Goal: Task Accomplishment & Management: Use online tool/utility

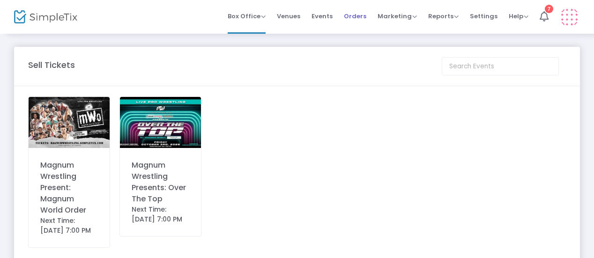
click at [356, 15] on span "Orders" at bounding box center [355, 16] width 23 height 24
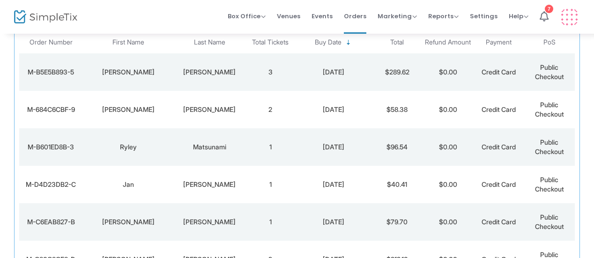
scroll to position [104, 0]
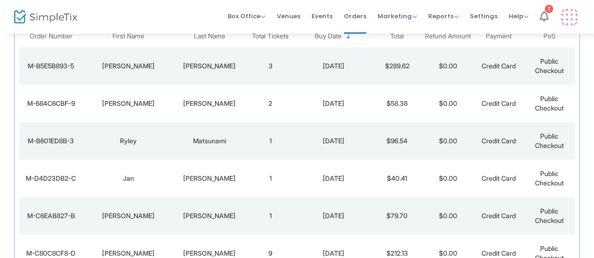
click at [54, 179] on div "M-D4D23DB2-C" at bounding box center [51, 178] width 59 height 9
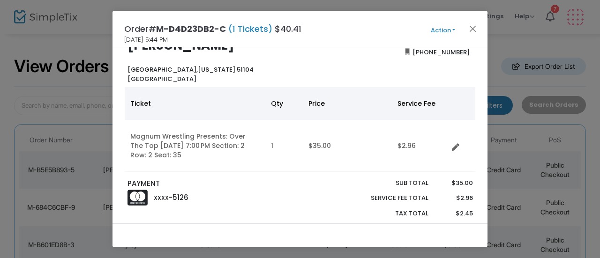
scroll to position [0, 0]
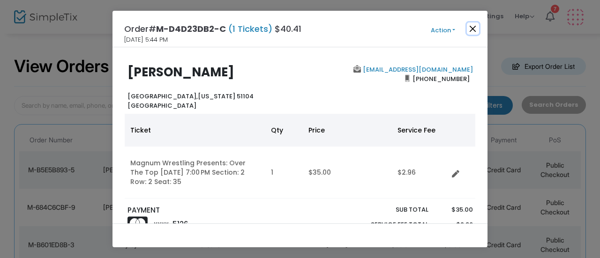
click at [472, 23] on button "Close" at bounding box center [473, 29] width 12 height 12
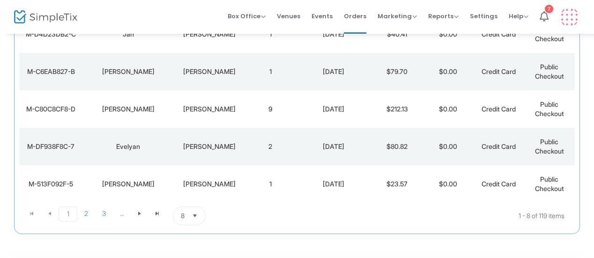
scroll to position [284, 0]
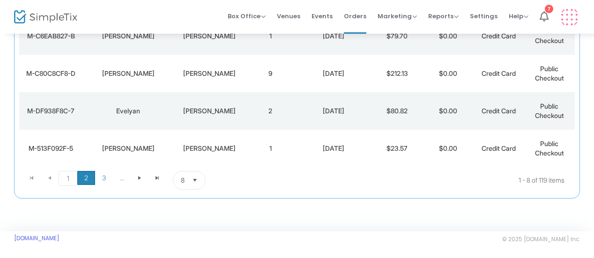
click at [83, 173] on span "2" at bounding box center [86, 178] width 18 height 14
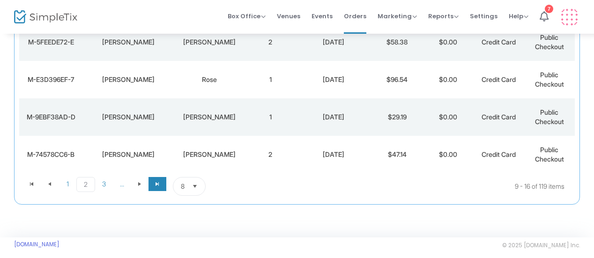
scroll to position [278, 0]
click at [68, 185] on span "1" at bounding box center [68, 184] width 18 height 14
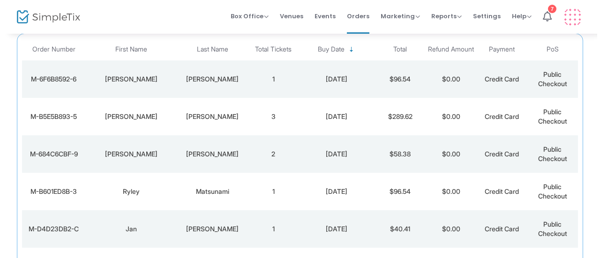
scroll to position [0, 0]
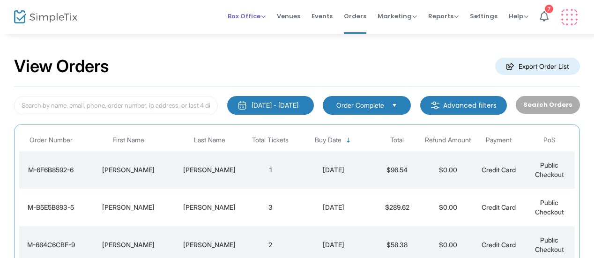
click at [249, 13] on span "Box Office" at bounding box center [247, 16] width 38 height 9
click at [272, 31] on li "Sell Tickets" at bounding box center [261, 31] width 67 height 18
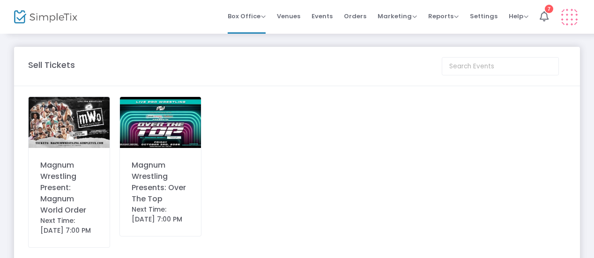
click at [94, 126] on img at bounding box center [69, 122] width 81 height 51
